Goal: Find contact information: Obtain details needed to contact an individual or organization

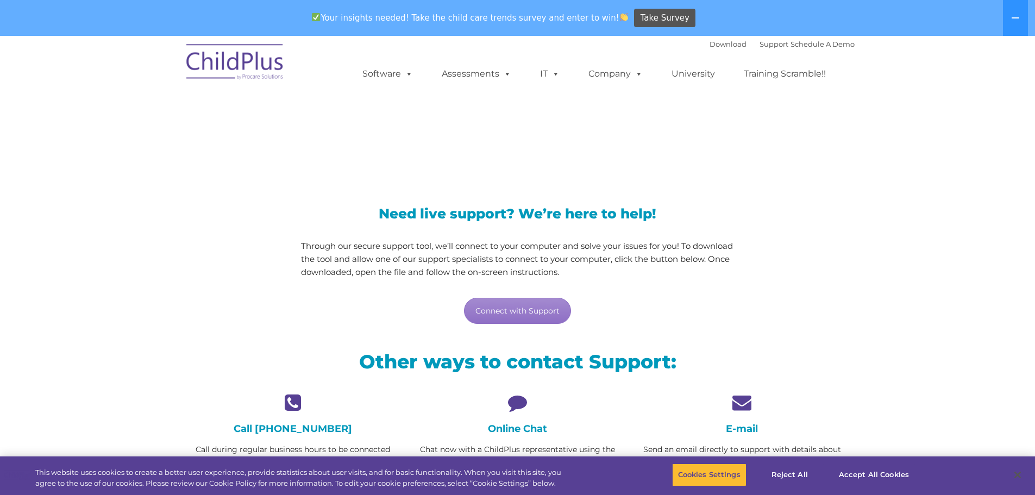
click at [515, 395] on icon at bounding box center [517, 402] width 208 height 19
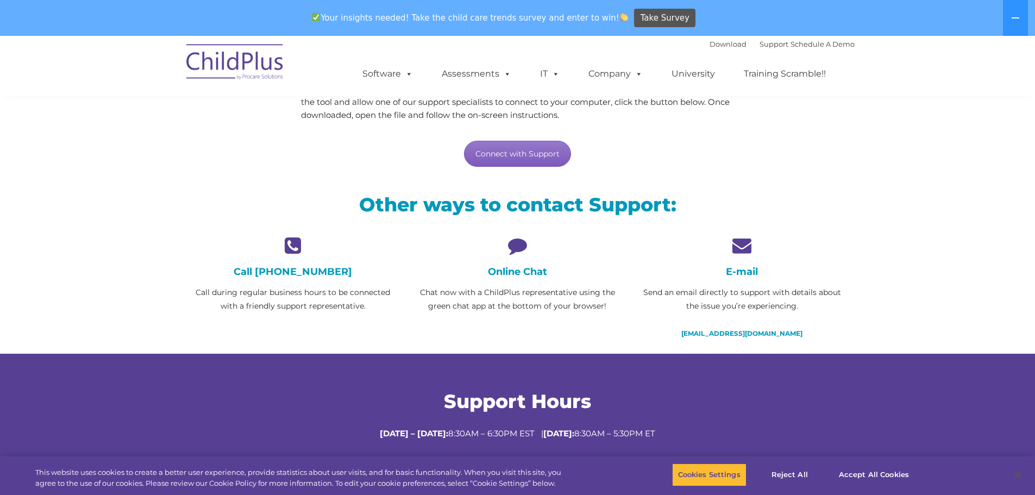
scroll to position [164, 0]
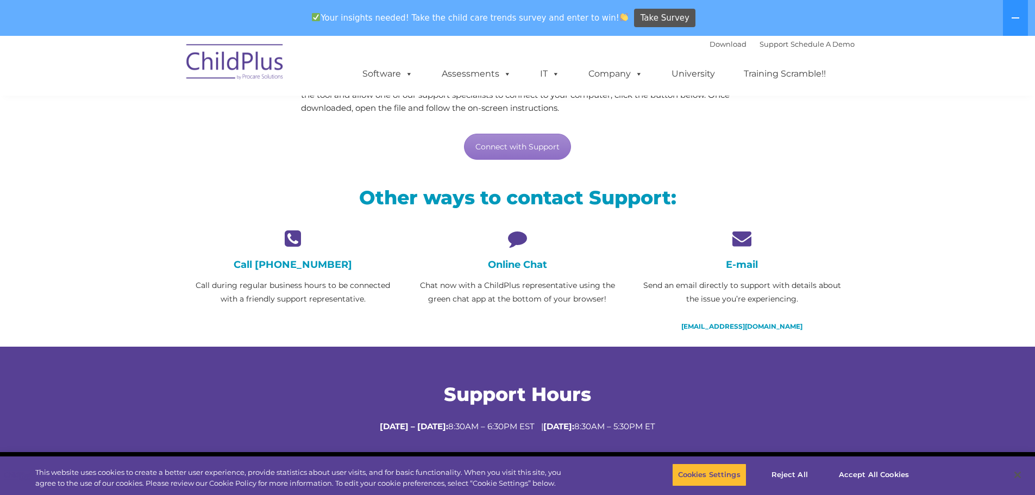
click at [519, 238] on icon at bounding box center [517, 238] width 208 height 19
click at [522, 274] on div "Online Chat Chat now with a ChildPlus representative using the green chat app a…" at bounding box center [517, 267] width 208 height 77
click at [514, 143] on link "Connect with Support" at bounding box center [517, 147] width 107 height 26
click at [521, 148] on link "Connect with Support" at bounding box center [517, 147] width 107 height 26
click at [737, 326] on link "[EMAIL_ADDRESS][DOMAIN_NAME]" at bounding box center [741, 326] width 121 height 8
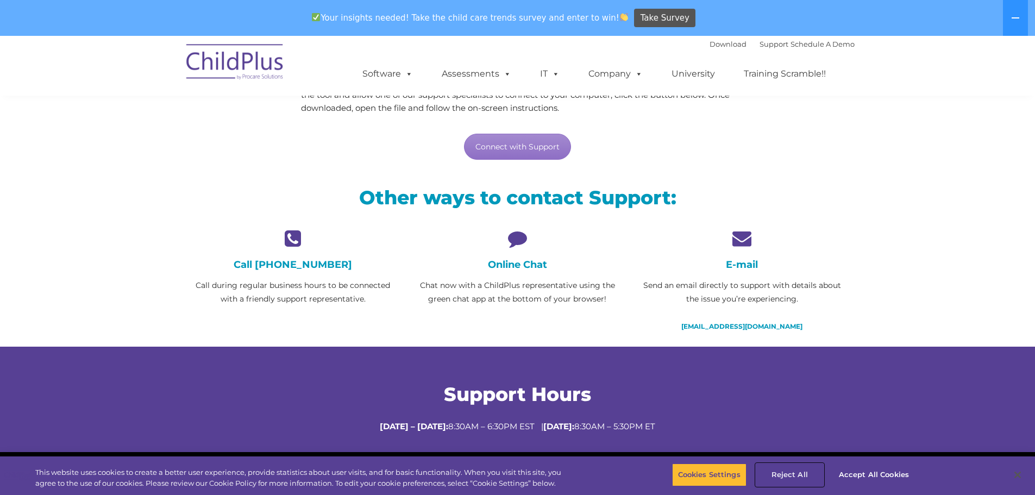
click at [803, 468] on button "Reject All" at bounding box center [790, 474] width 68 height 23
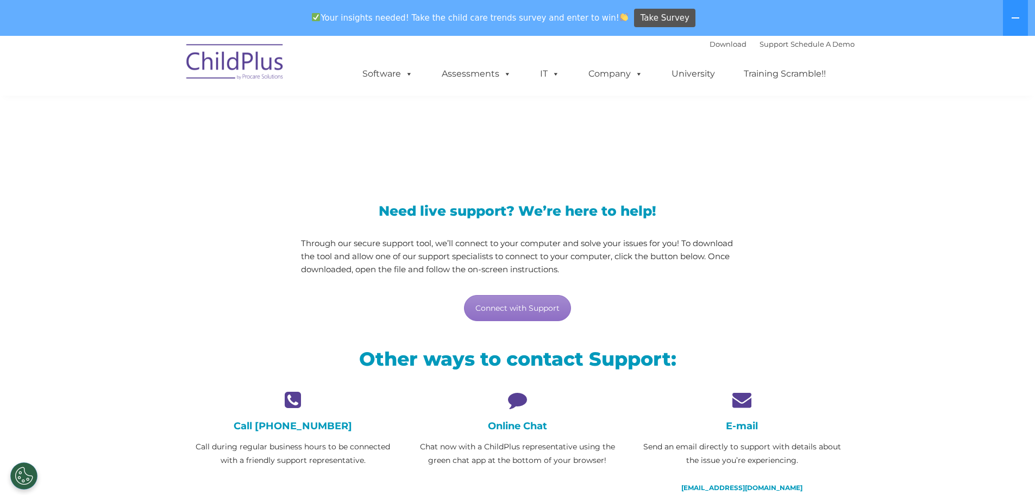
scroll to position [0, 0]
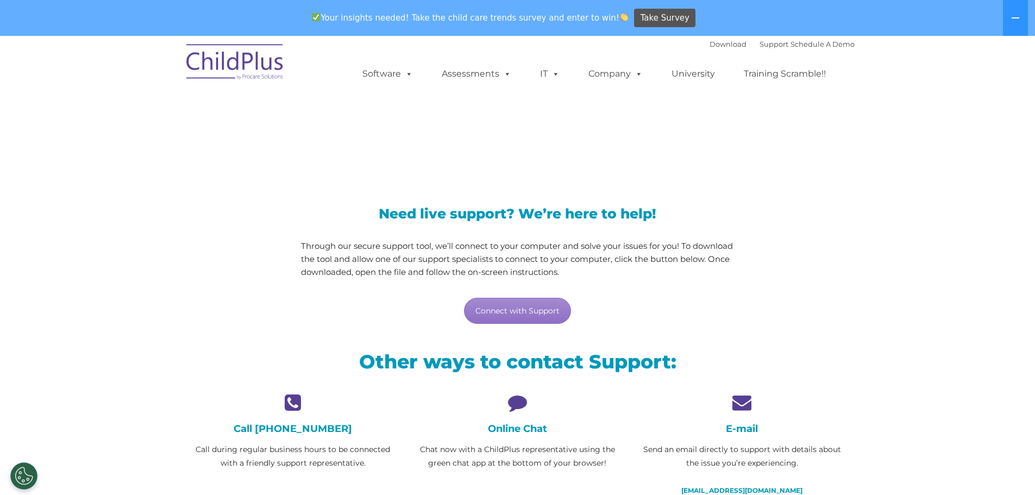
click at [515, 427] on h4 "Online Chat" at bounding box center [517, 429] width 208 height 12
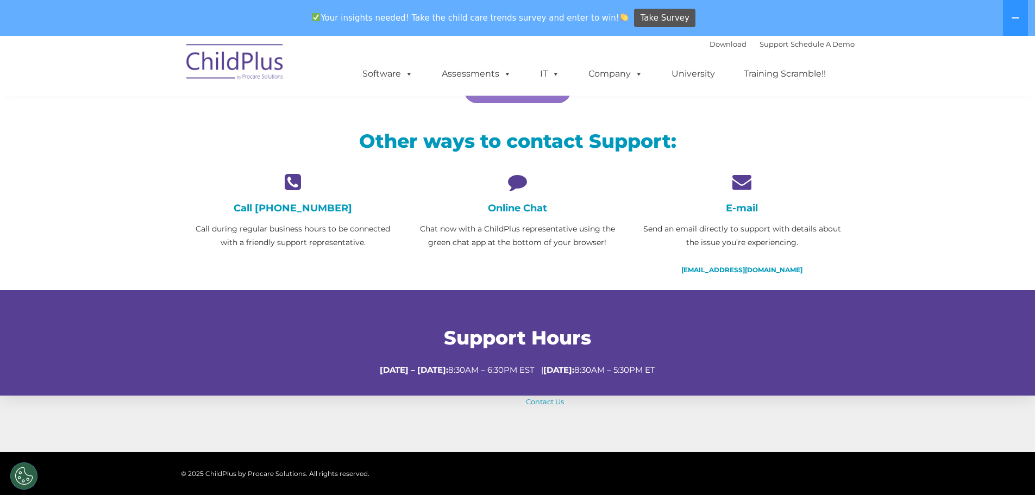
scroll to position [221, 0]
click at [732, 268] on link "[EMAIL_ADDRESS][DOMAIN_NAME]" at bounding box center [741, 269] width 121 height 8
